Goal: Obtain resource: Obtain resource

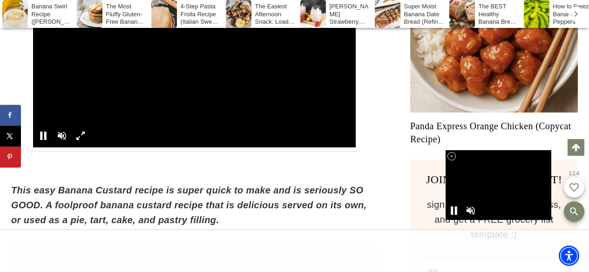
scroll to position [690, 0]
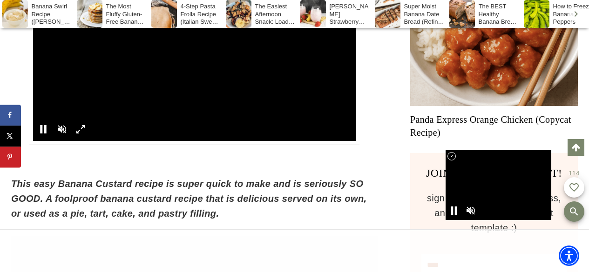
click at [43, 138] on div at bounding box center [43, 129] width 17 height 17
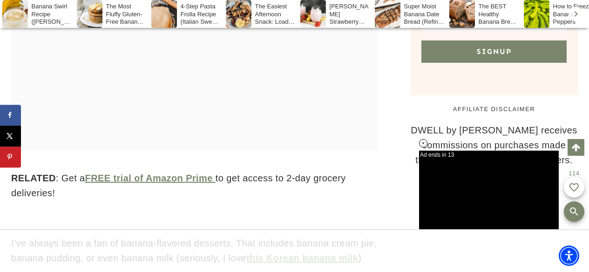
scroll to position [1001, 0]
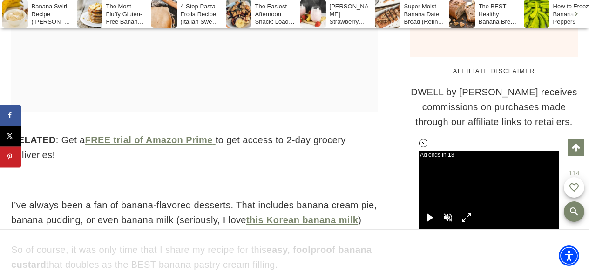
click at [425, 142] on icon at bounding box center [423, 144] width 8 height 8
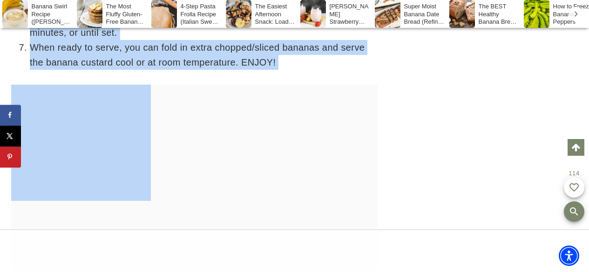
scroll to position [2956, 0]
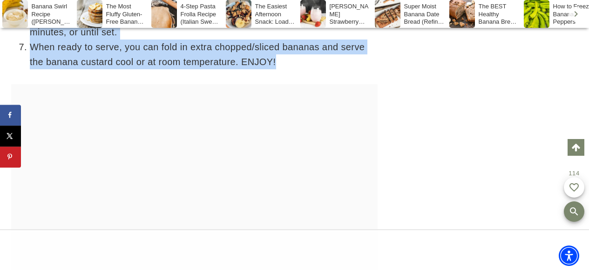
drag, startPoint x: 28, startPoint y: 168, endPoint x: 282, endPoint y: 107, distance: 260.8
copy ol "In a large saucepan , add milk and bring it to a boil. Reduce heat to medium-lo…"
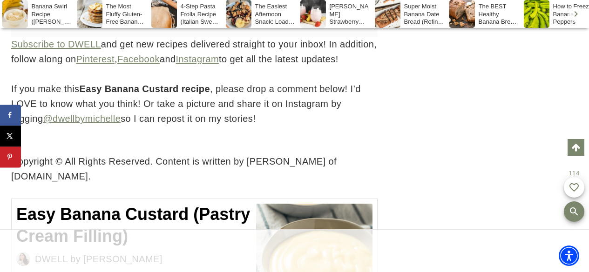
scroll to position [4414, 0]
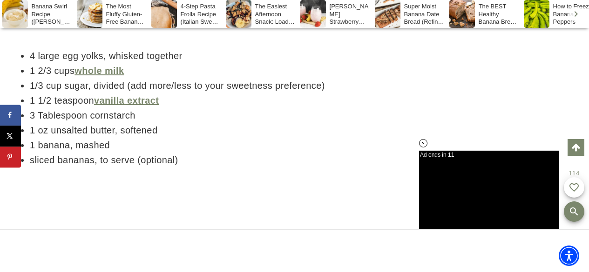
scroll to position [2056, 0]
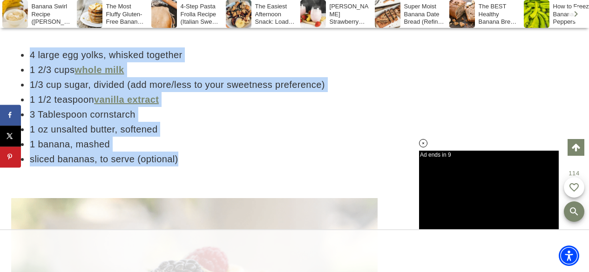
drag, startPoint x: 19, startPoint y: 80, endPoint x: 192, endPoint y: 187, distance: 203.6
click at [192, 167] on ul "4 large egg yolks, whisked together 1 2/3 cups whole milk 1/3 cup sugar, divide…" at bounding box center [194, 106] width 366 height 119
copy ul "4 large egg yolks, whisked together 1 2/3 cups whole milk 1/3 cup sugar, divide…"
